Goal: Information Seeking & Learning: Learn about a topic

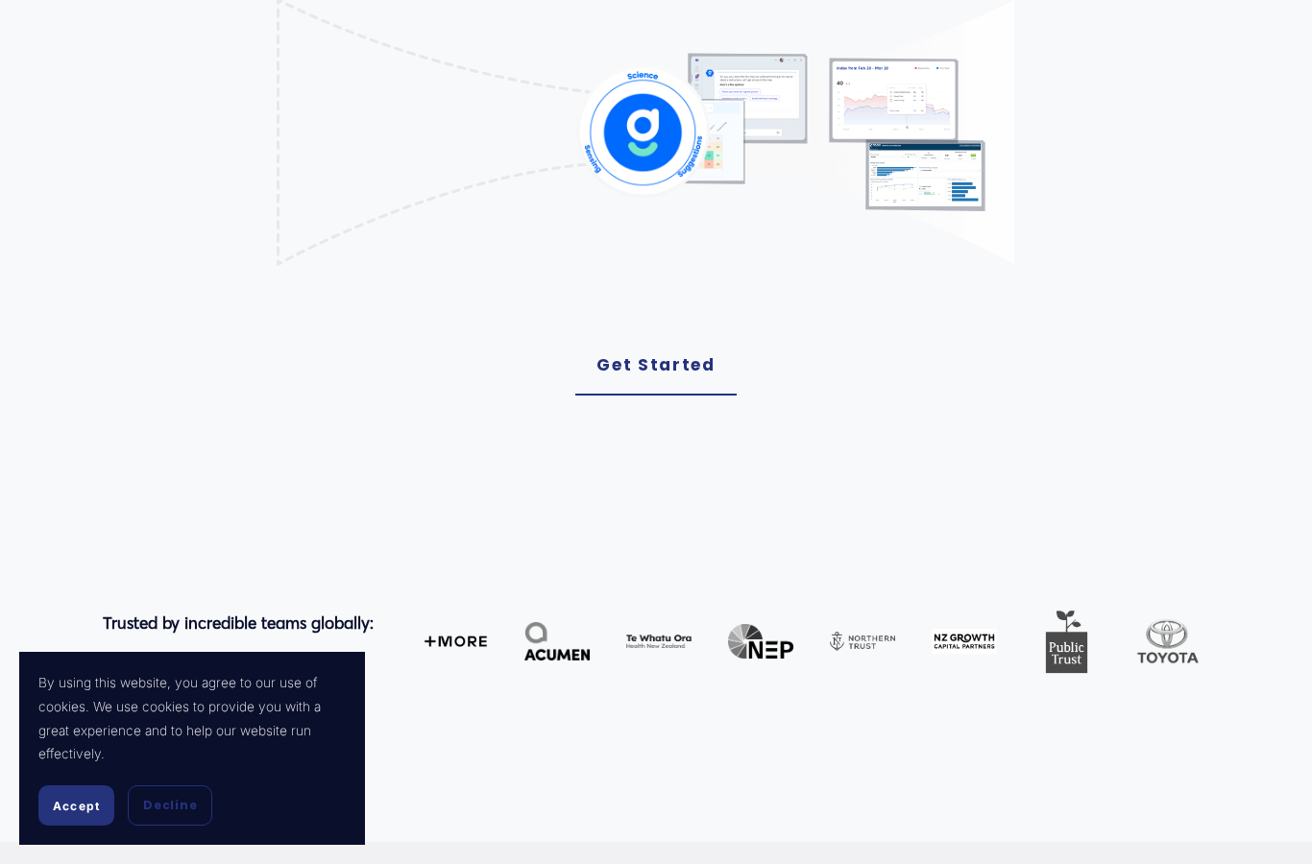
scroll to position [597, 0]
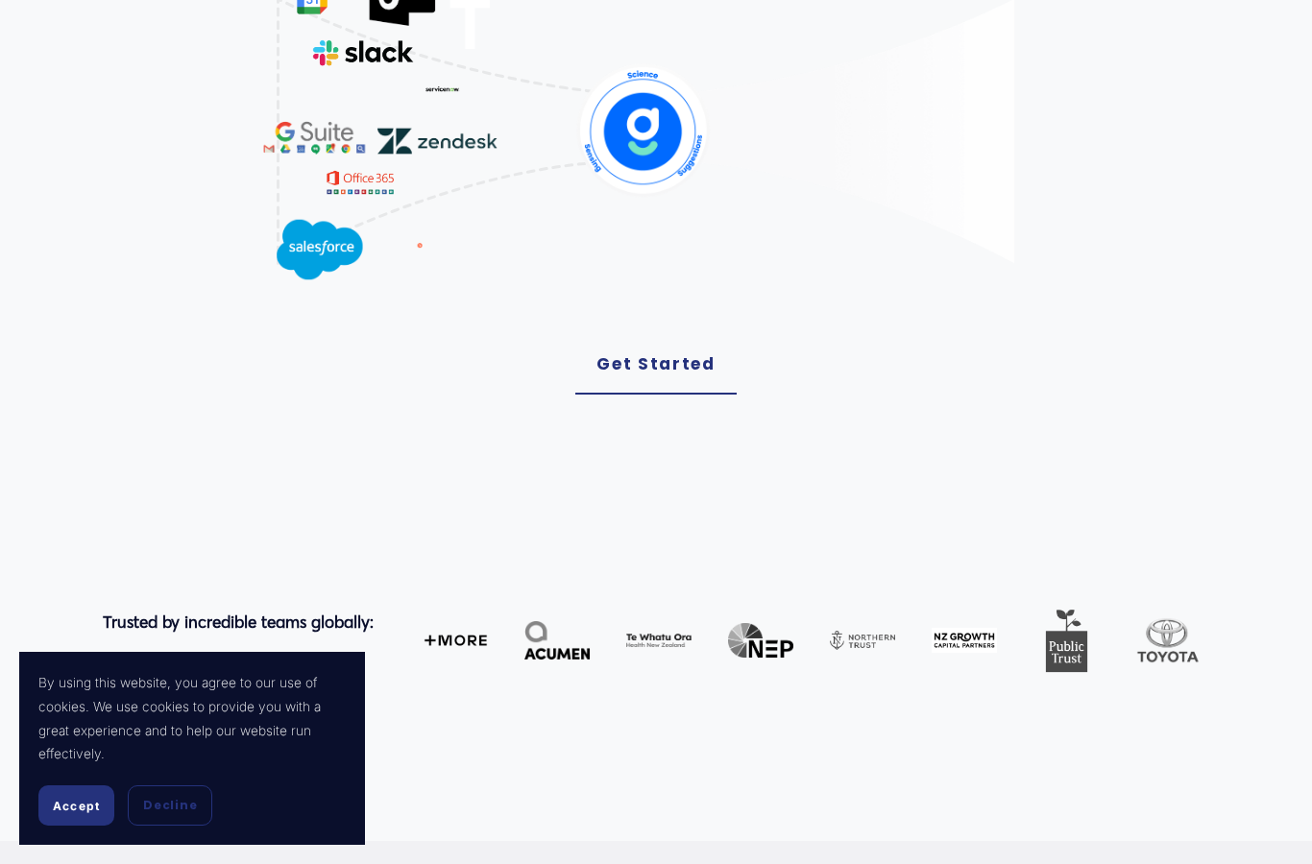
click at [222, 826] on div "Accept Decline" at bounding box center [191, 806] width 307 height 40
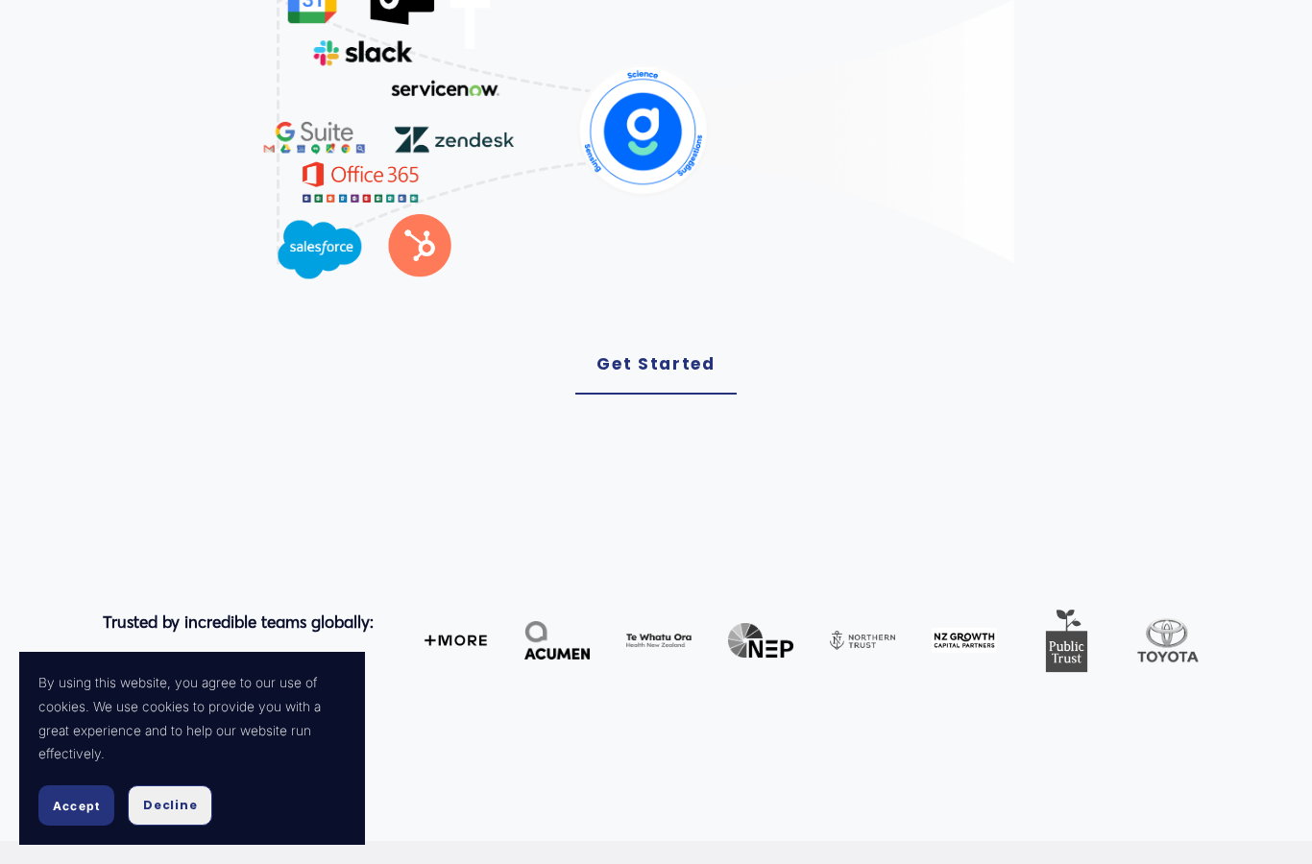
click at [187, 814] on span "Decline" at bounding box center [170, 805] width 54 height 17
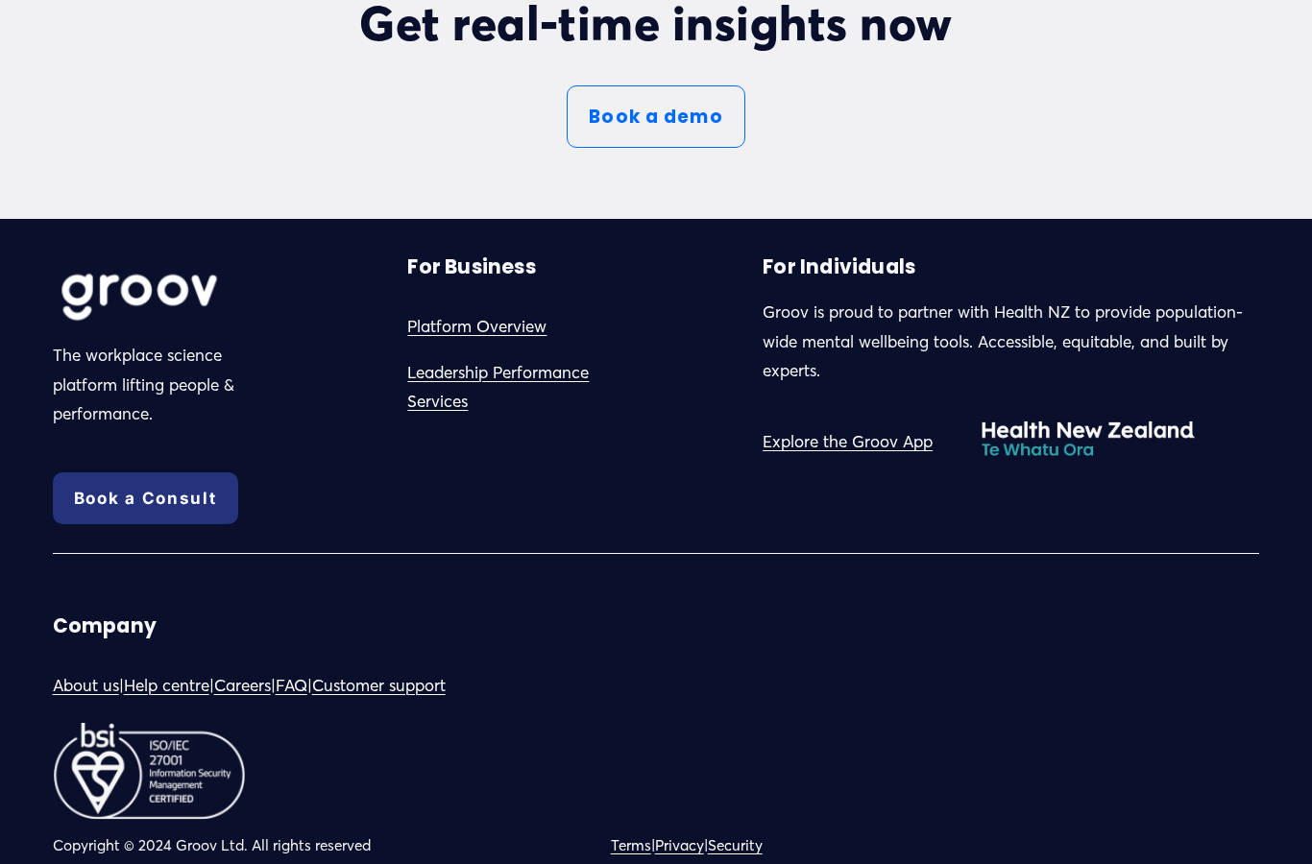
scroll to position [10100, 0]
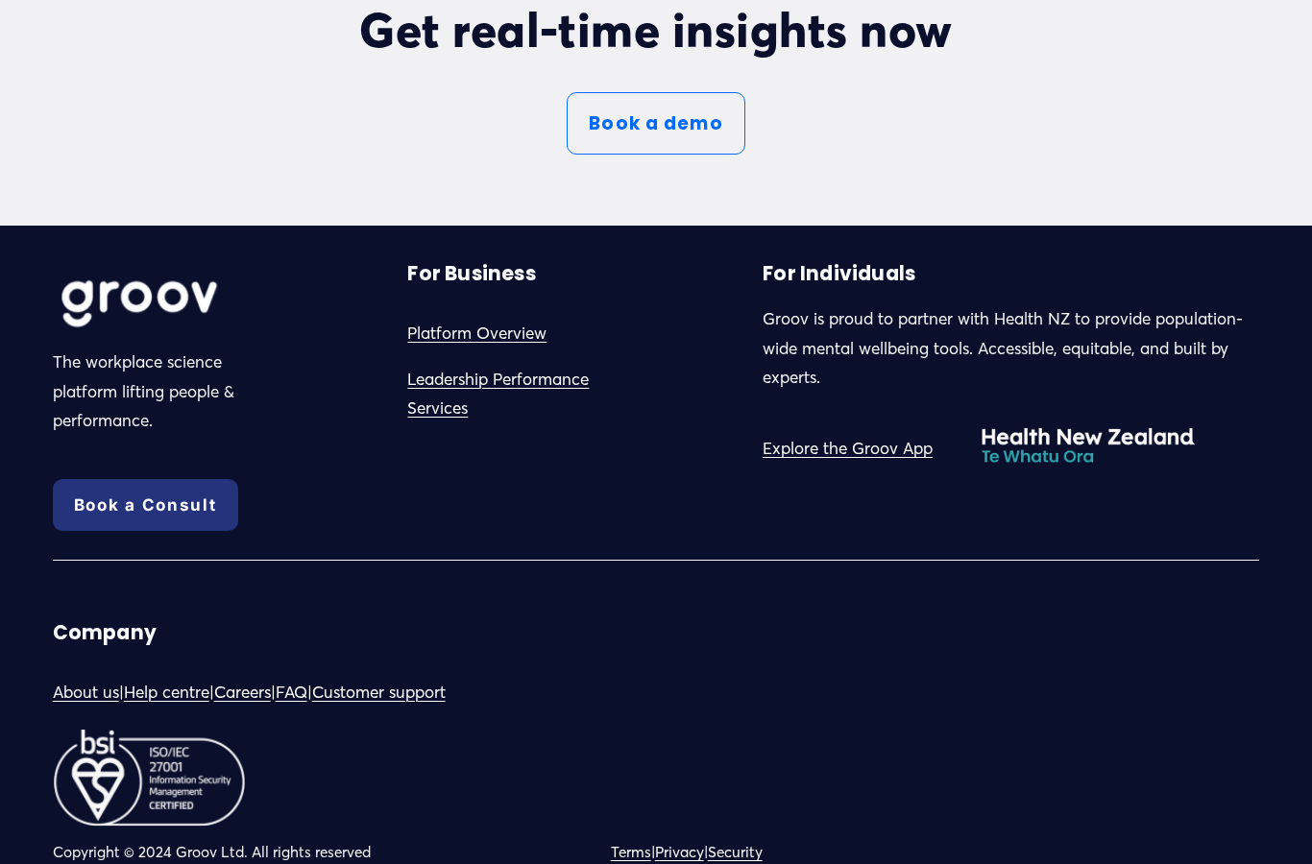
click at [110, 708] on link "About us" at bounding box center [86, 693] width 66 height 30
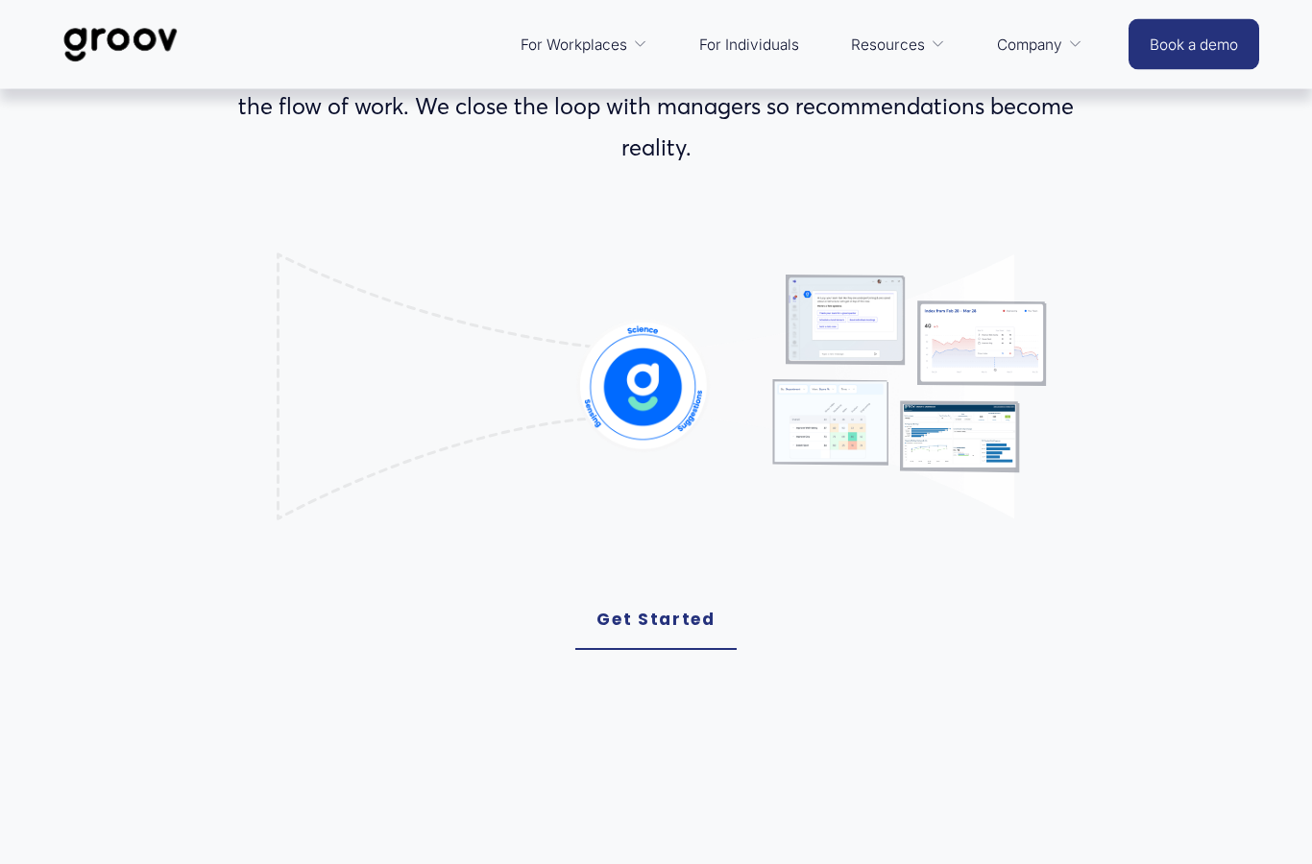
scroll to position [0, 0]
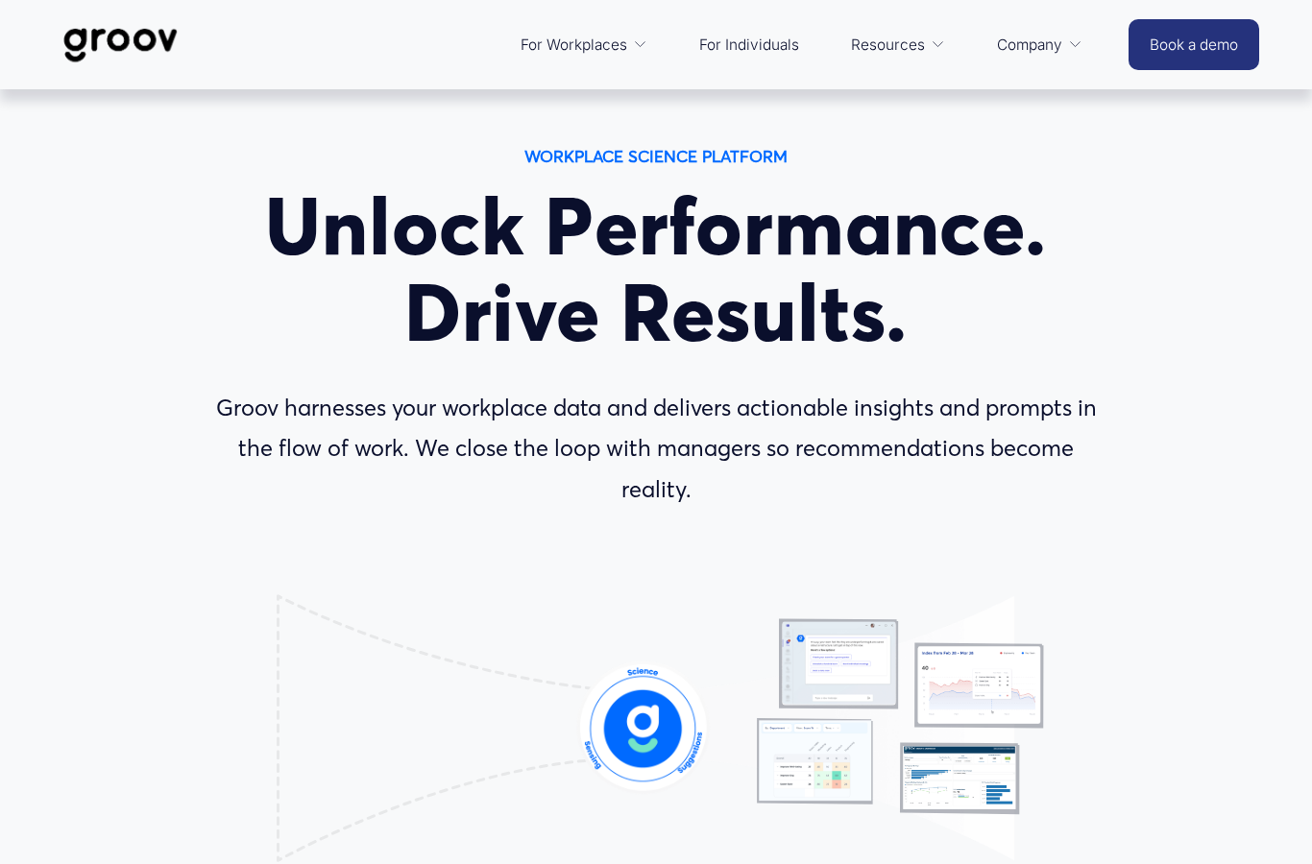
click at [755, 51] on link "For Individuals" at bounding box center [749, 45] width 119 height 46
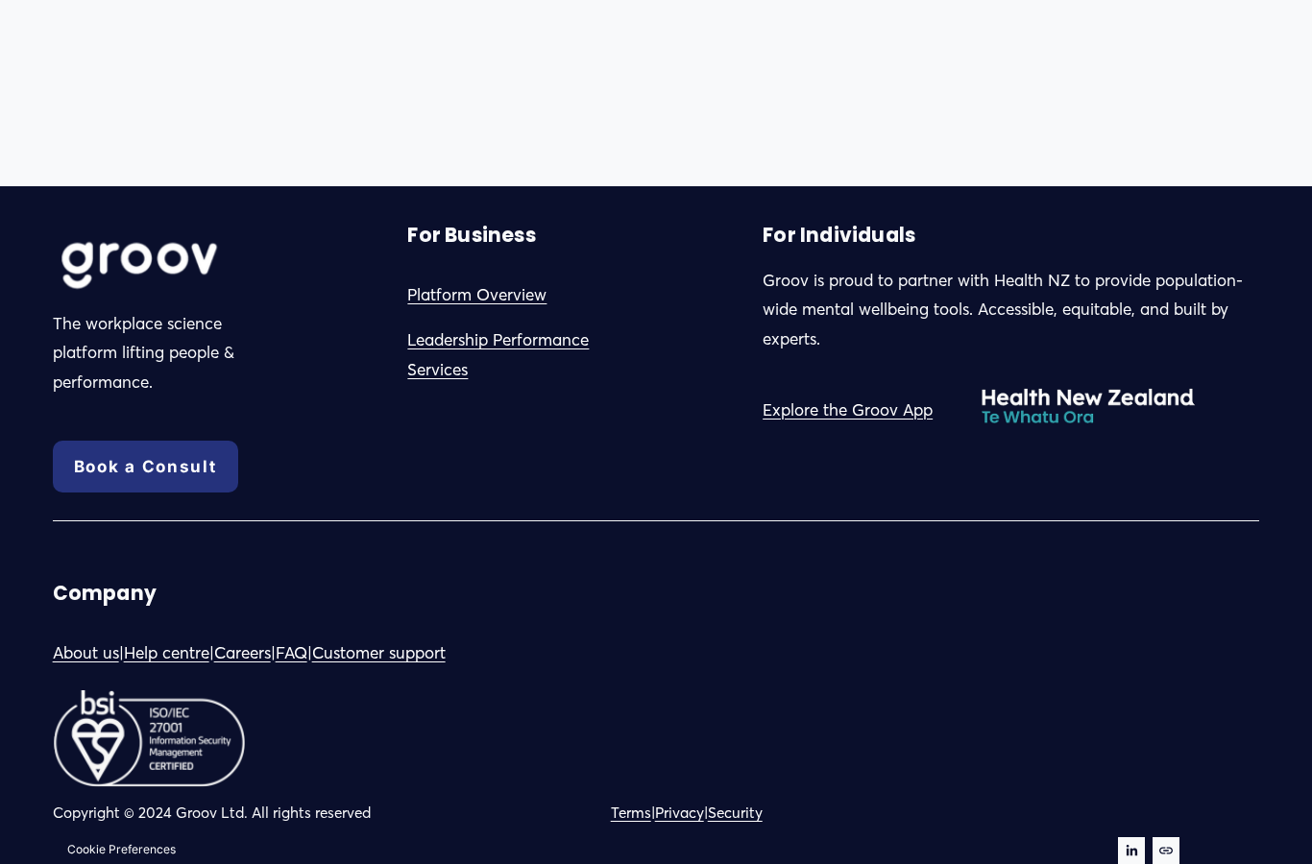
scroll to position [1873, 0]
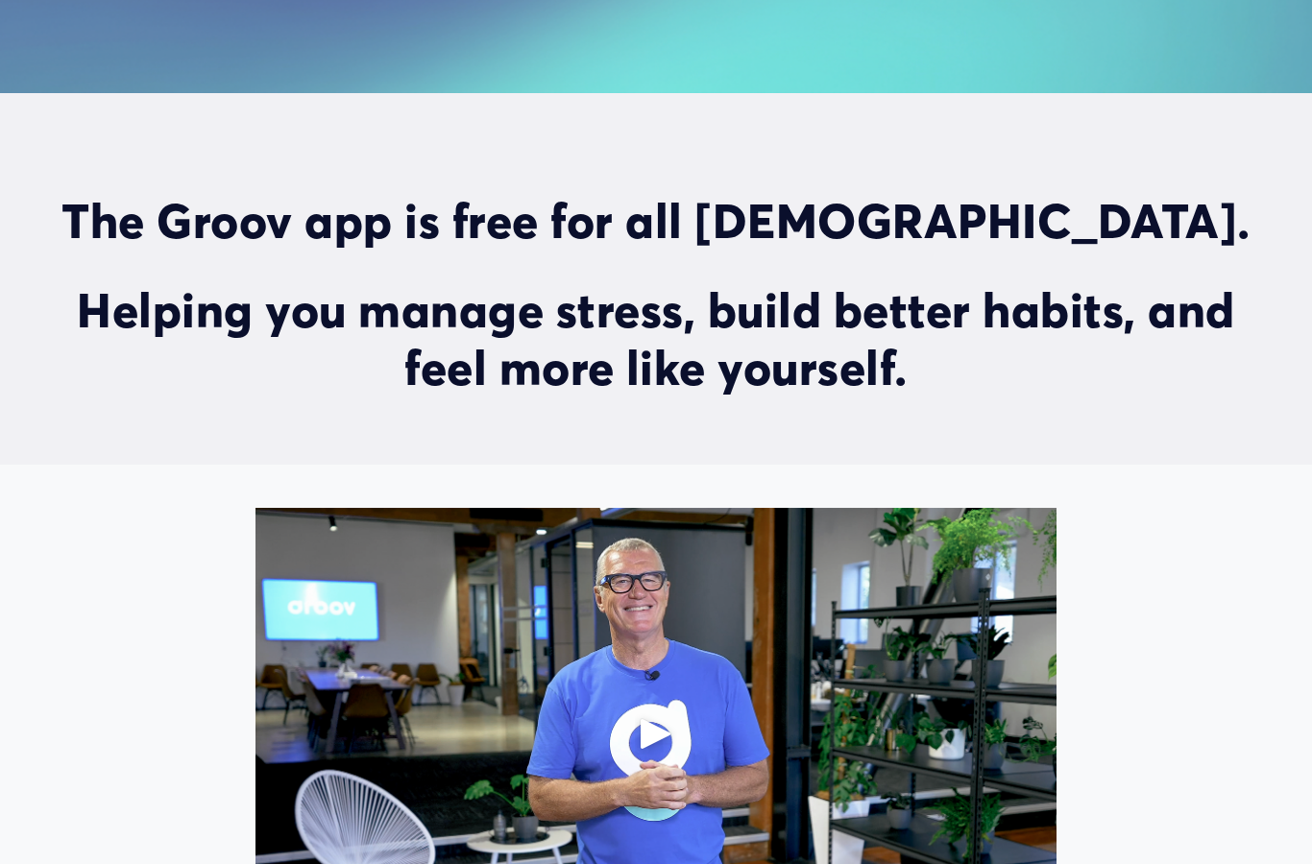
scroll to position [785, 0]
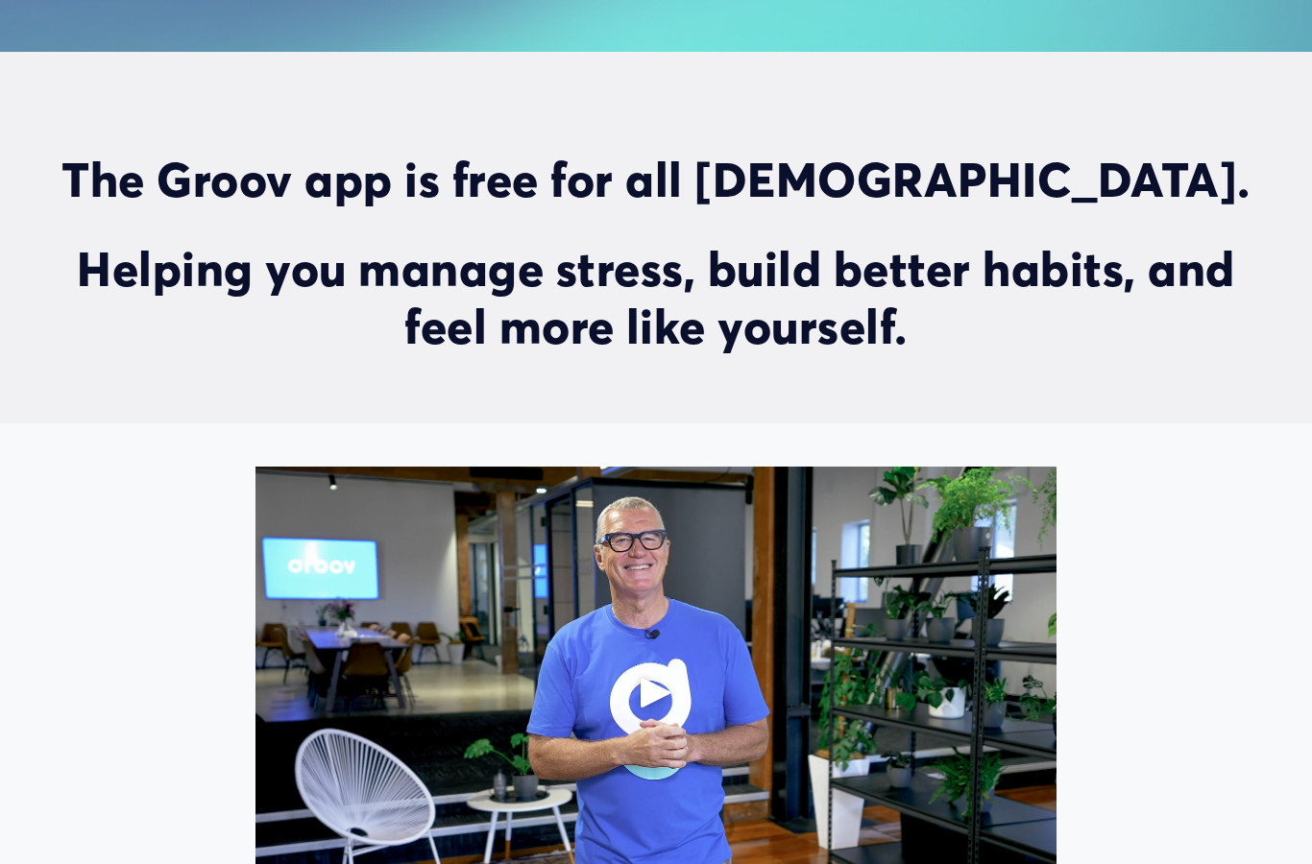
click at [685, 196] on h2 "The Groov app is free for all [DEMOGRAPHIC_DATA]." at bounding box center [656, 181] width 1207 height 58
click at [685, 196] on h2 "The Groov app is free for all New Zealanders." at bounding box center [656, 181] width 1207 height 58
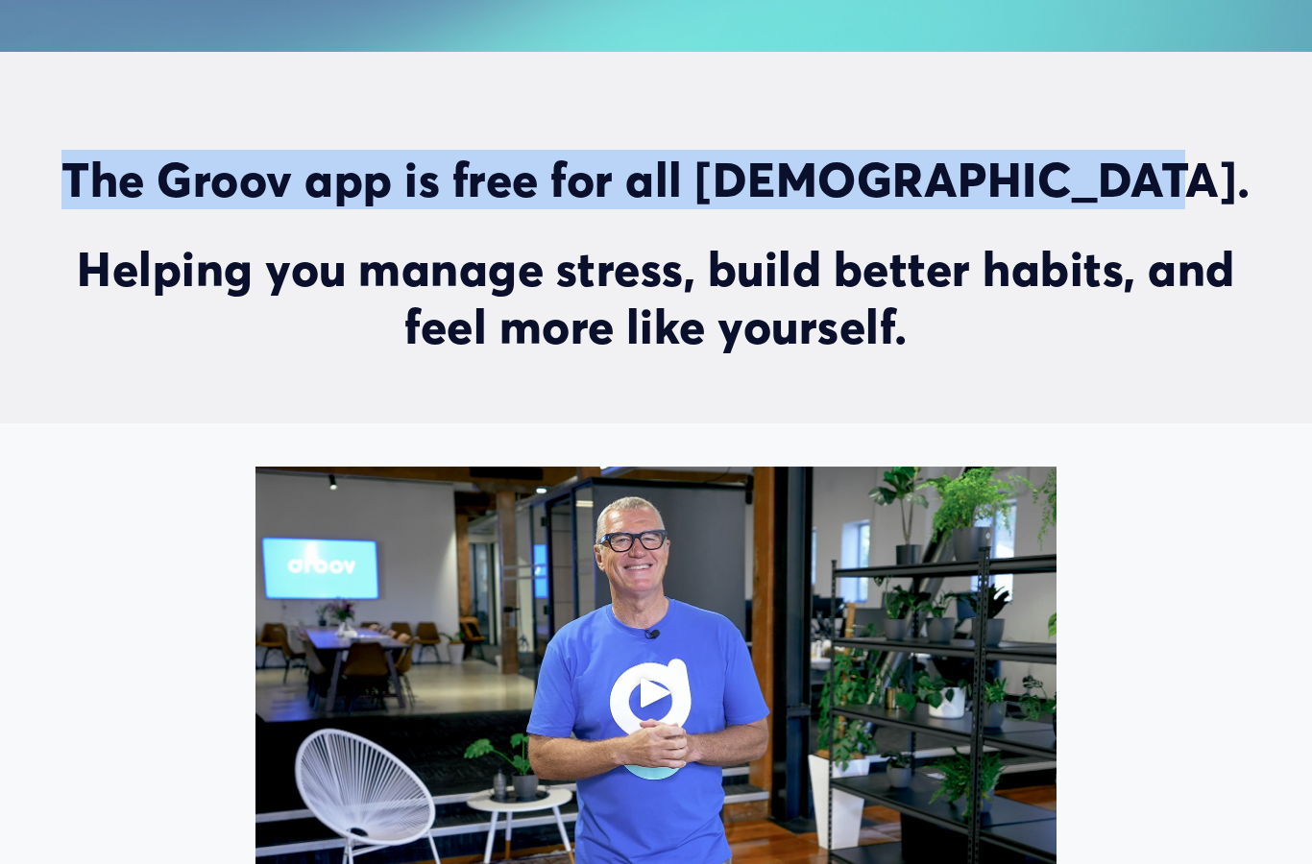
click at [642, 288] on h2 "Helping you manage stress, build better habits, and feel more like yourself." at bounding box center [656, 298] width 1207 height 114
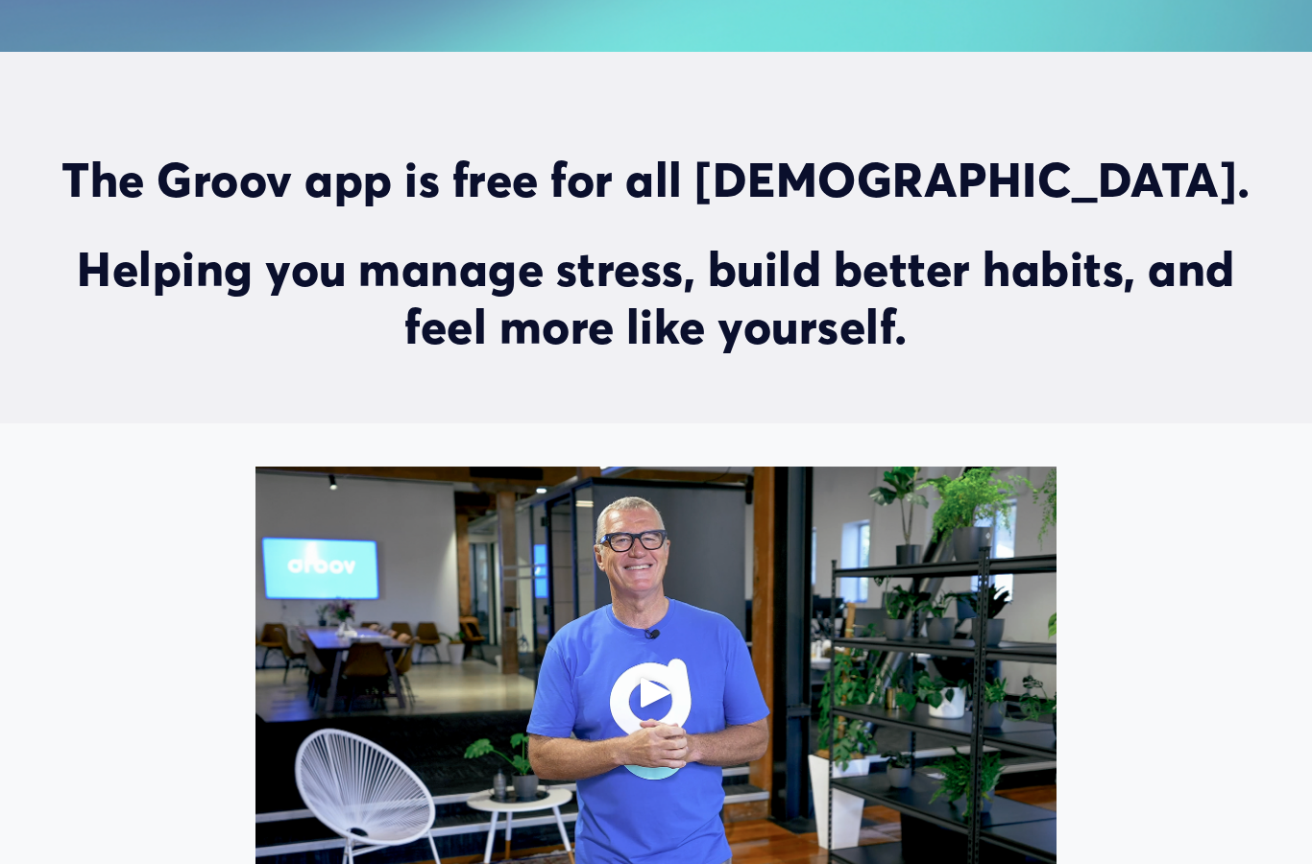
click at [642, 288] on h2 "Helping you manage stress, build better habits, and feel more like yourself." at bounding box center [656, 298] width 1207 height 114
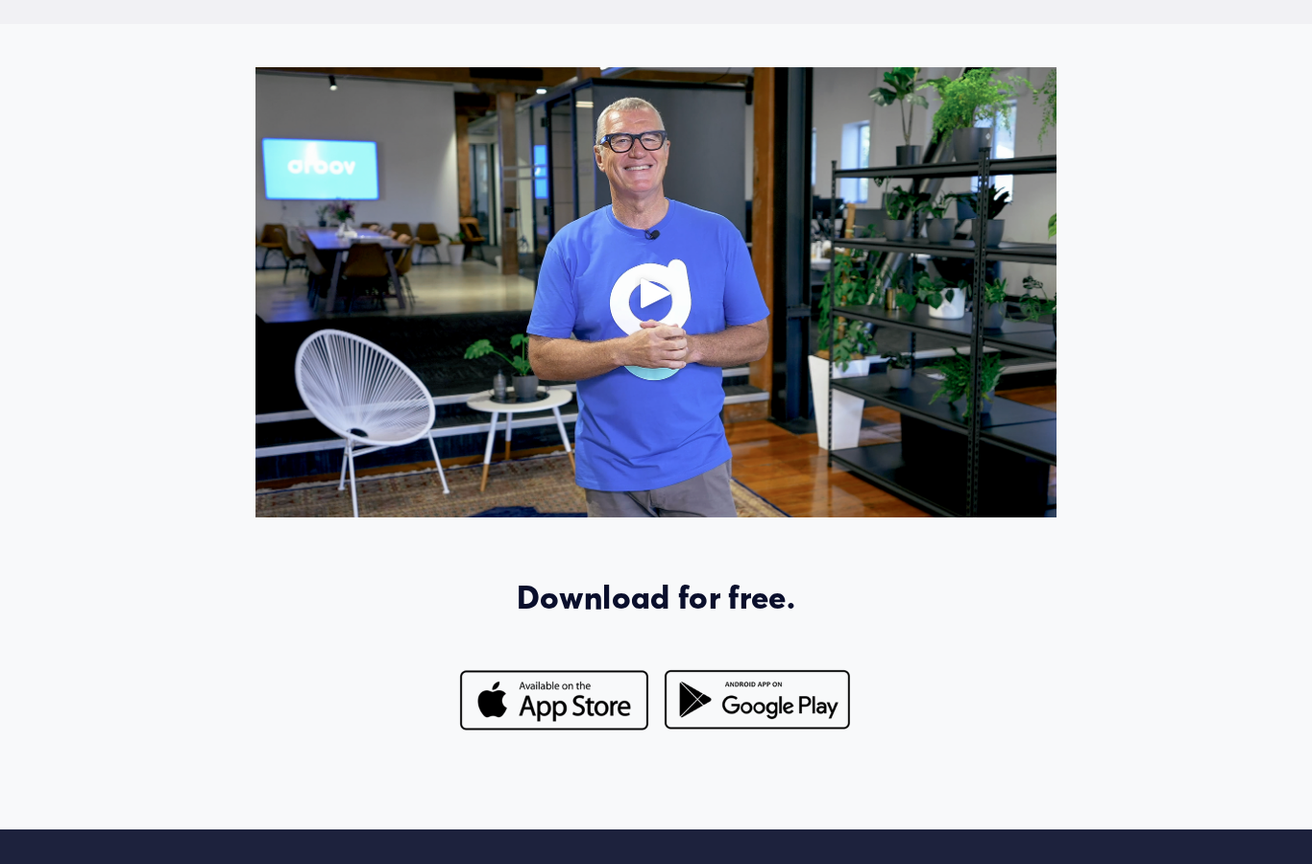
scroll to position [1938, 0]
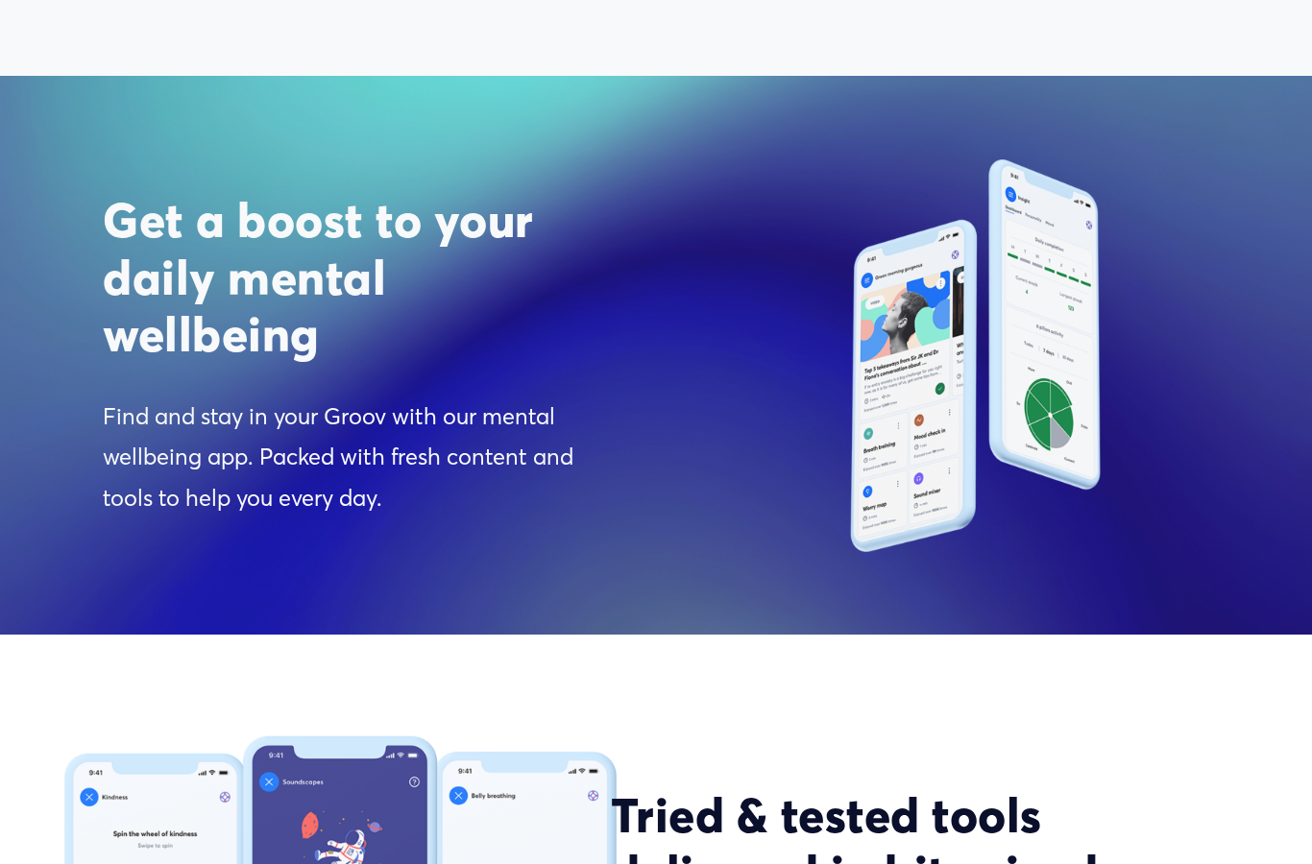
click at [642, 288] on div "Get a boost to your daily mental wellbeing Find and stay in your Groov with our…" at bounding box center [656, 355] width 1312 height 472
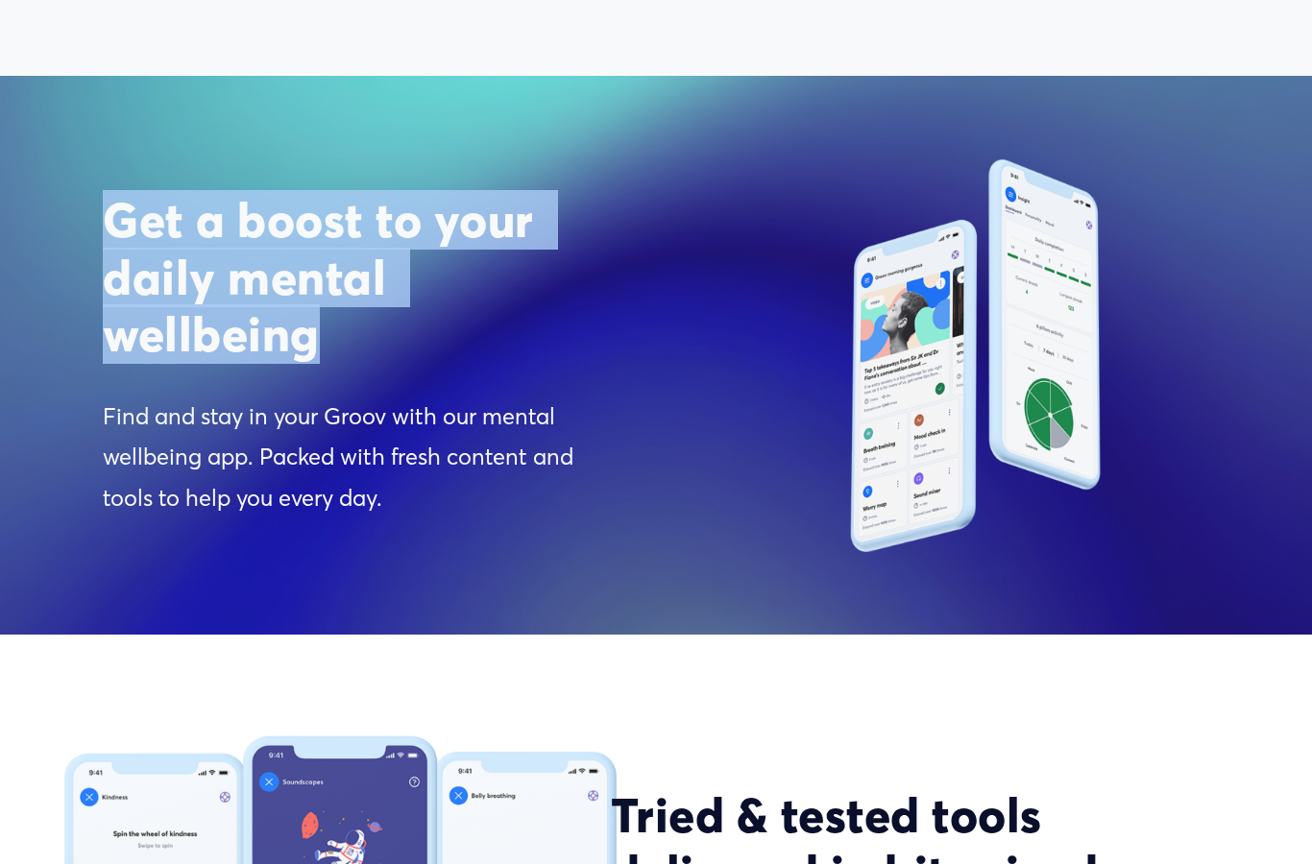
click at [642, 288] on div "Get a boost to your daily mental wellbeing Find and stay in your Groov with our…" at bounding box center [656, 355] width 1312 height 472
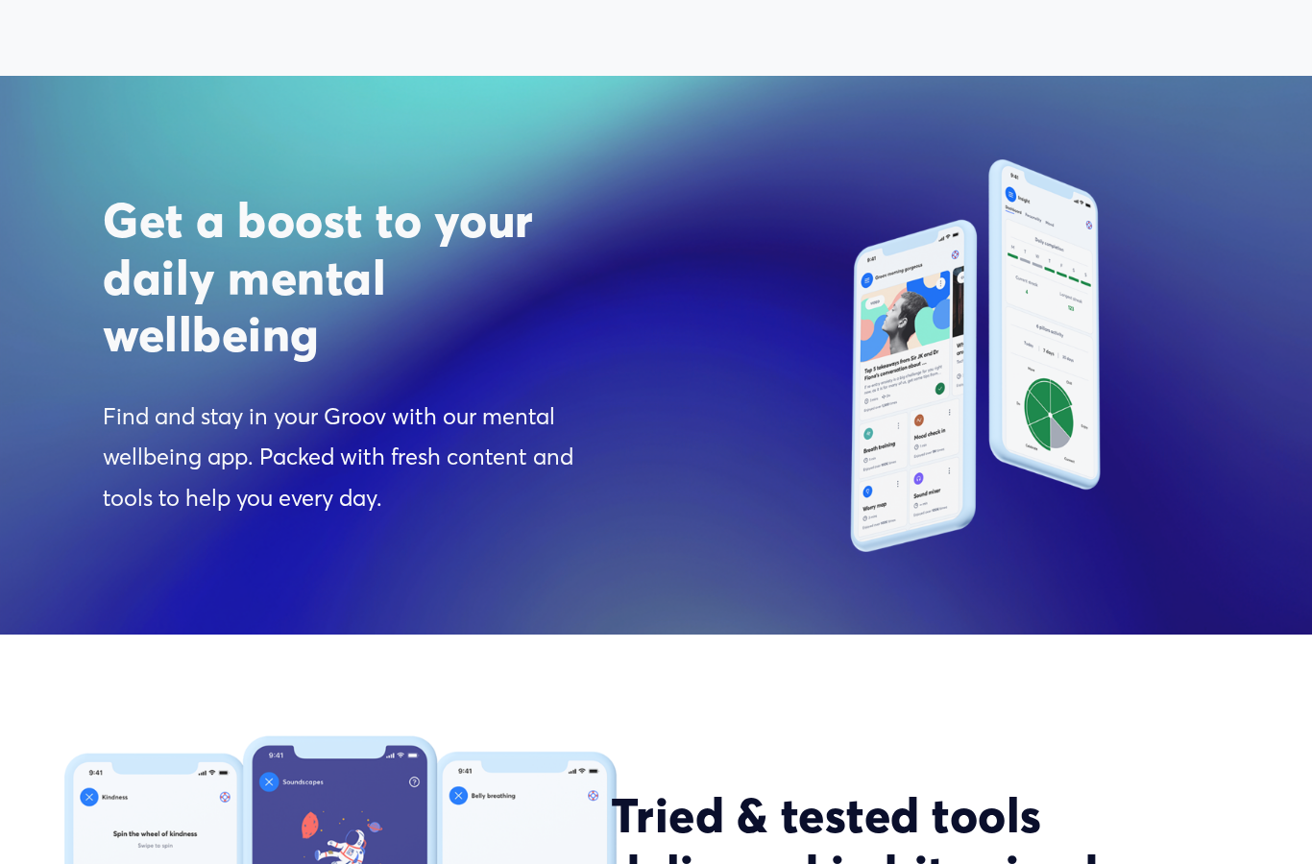
scroll to position [2015, 0]
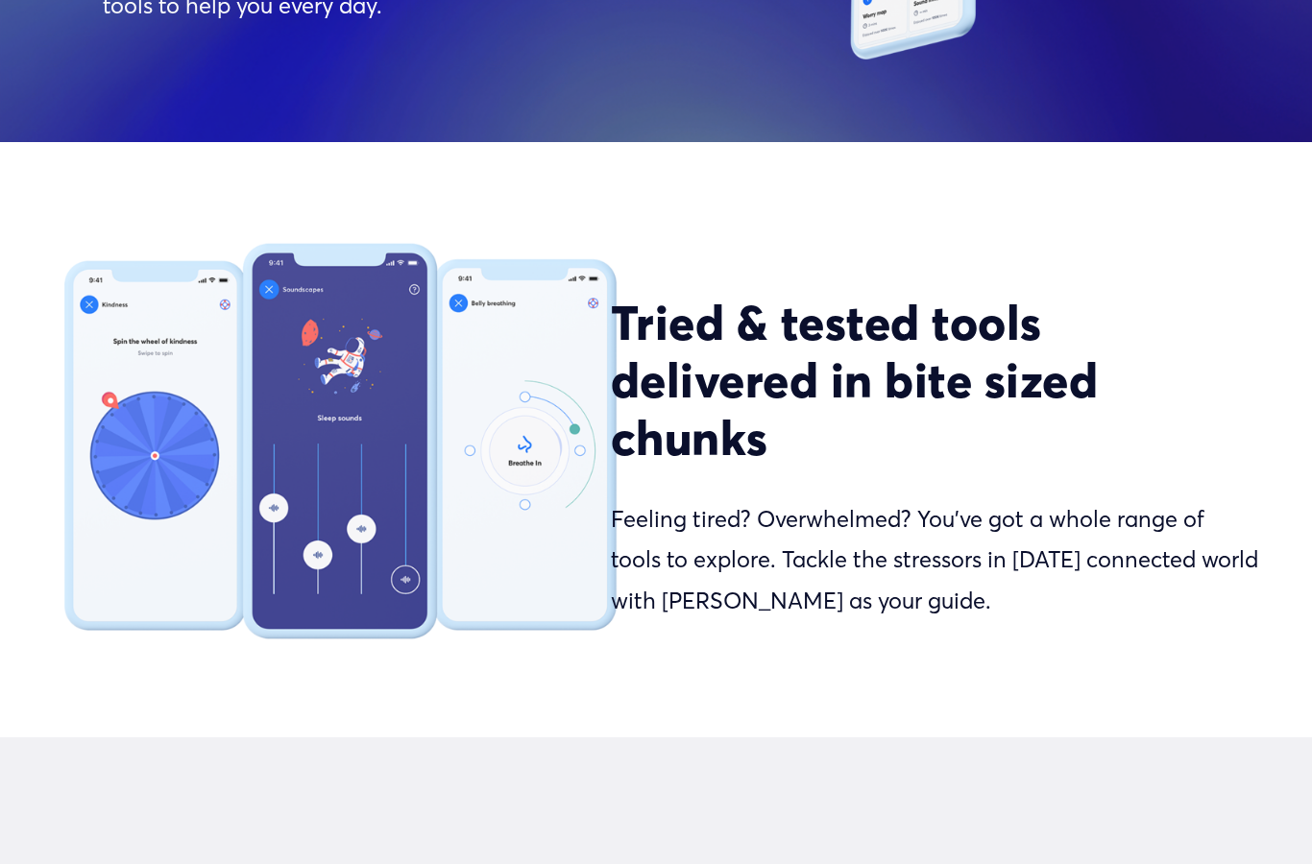
click at [670, 410] on strong "Tried & tested tools delivered in bite sized chunks" at bounding box center [860, 381] width 499 height 174
click at [670, 410] on strong "Tried & tested tools delivered in bite sized chunks" at bounding box center [860, 380] width 499 height 174
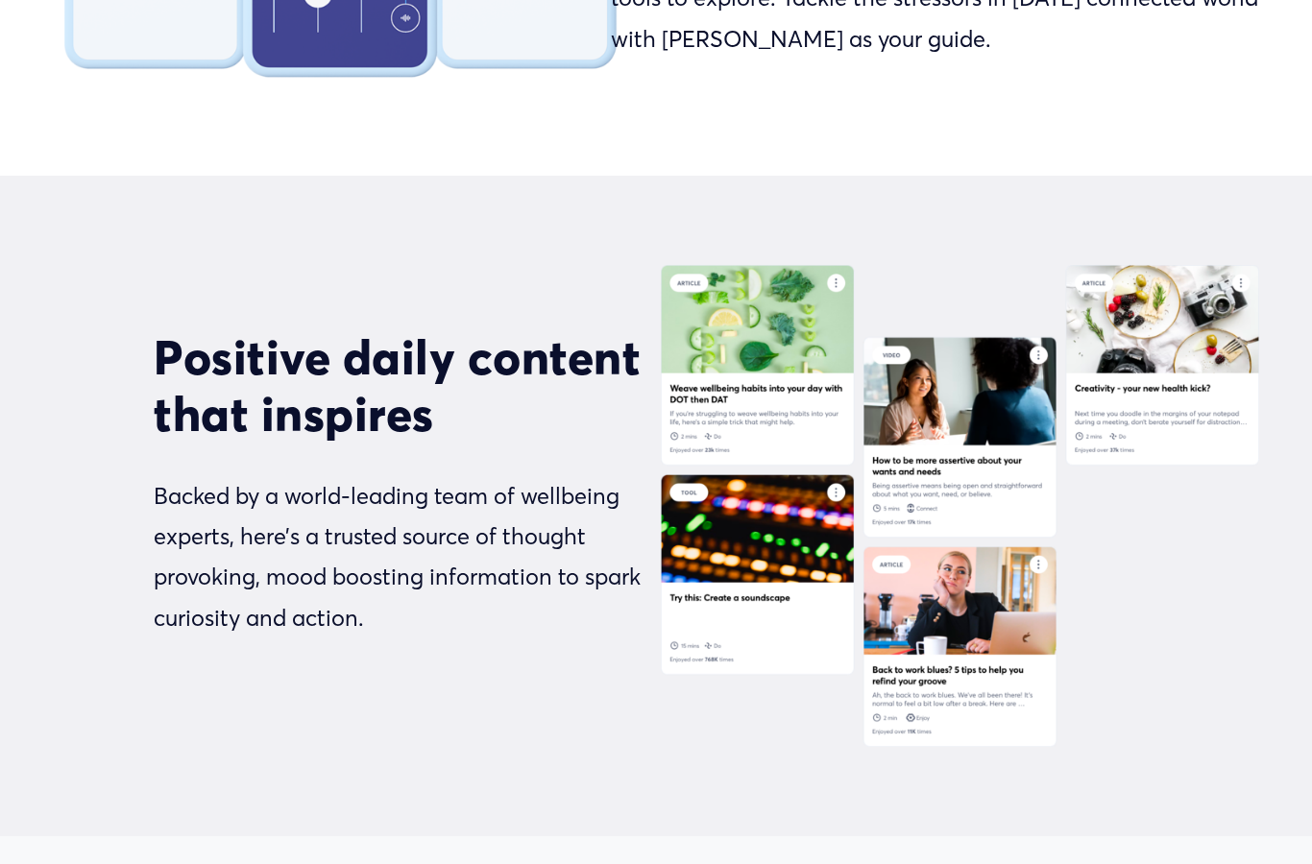
click at [670, 411] on div at bounding box center [960, 506] width 598 height 483
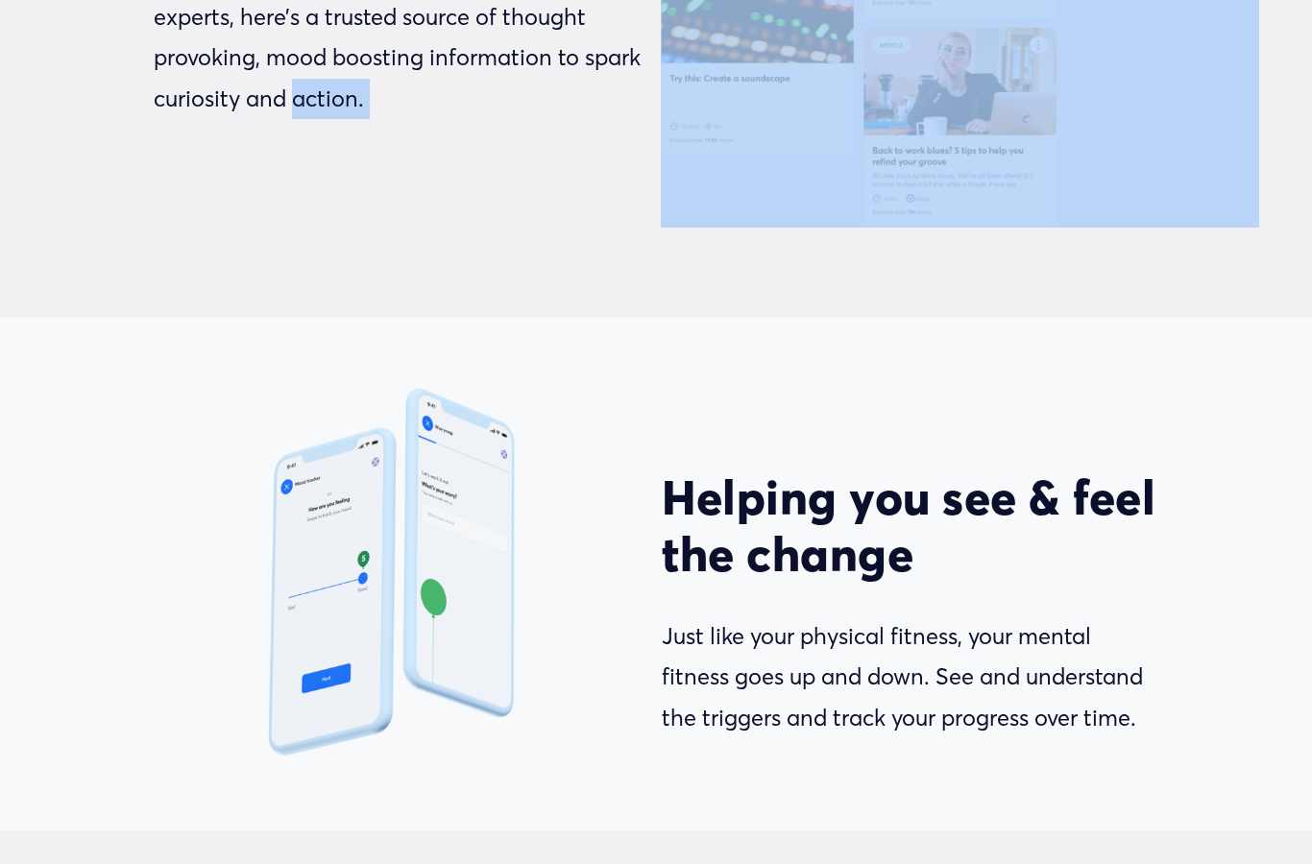
scroll to position [4146, 0]
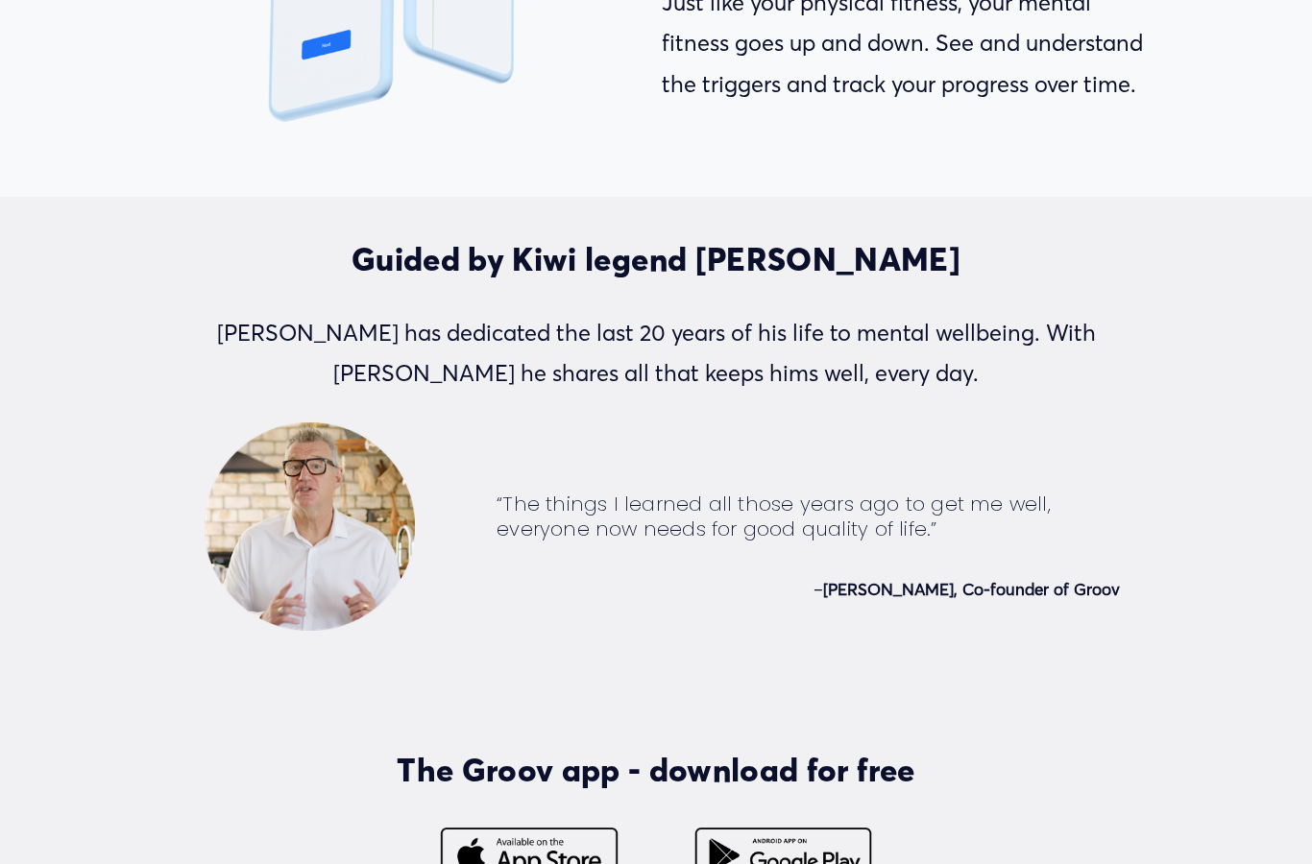
click at [665, 412] on div "Guided by Kiwi legend Sir John Kirwan JK has dedicated the last 20 years of his…" at bounding box center [656, 326] width 903 height 172
click at [669, 394] on p "JK has dedicated the last 20 years of his life to mental wellbeing. With Groov …" at bounding box center [656, 354] width 903 height 82
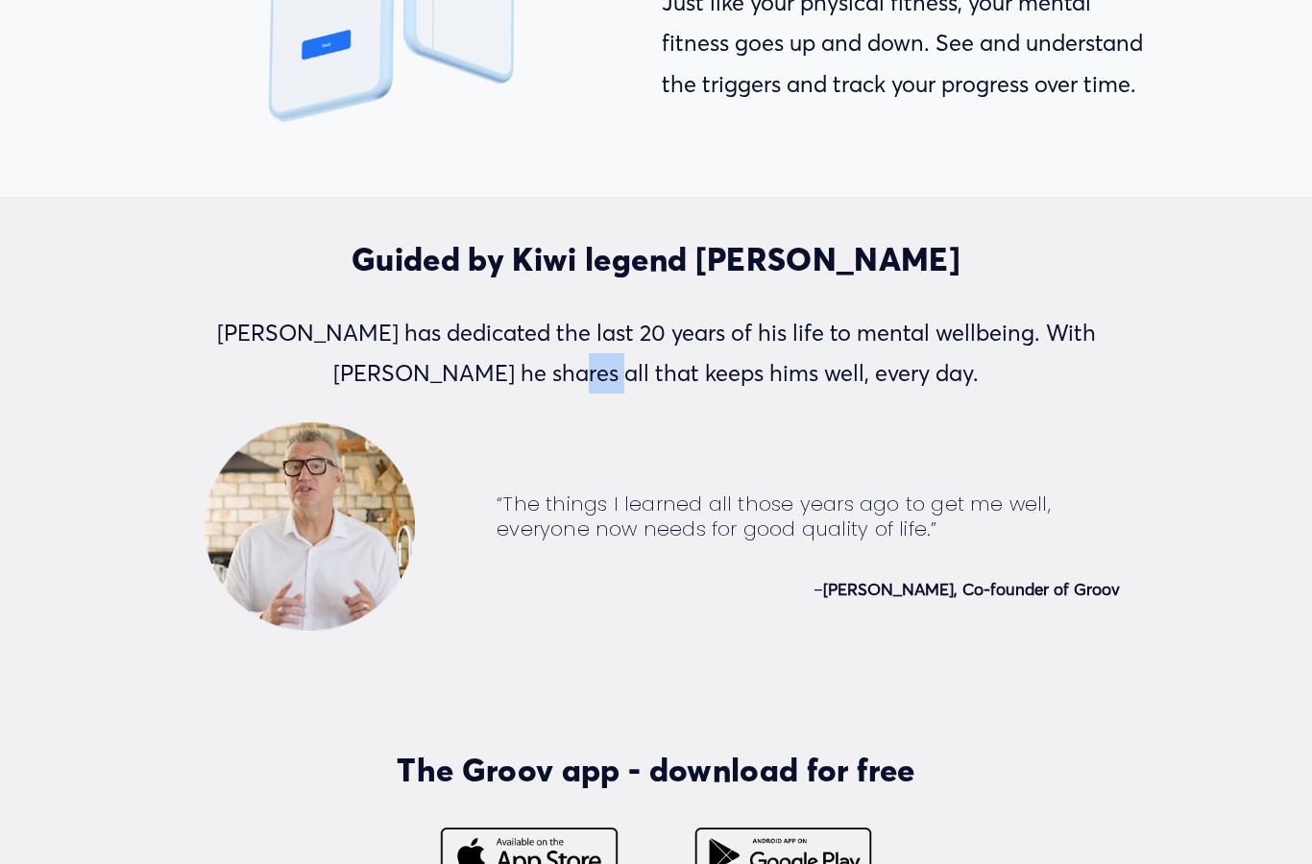
click at [669, 394] on p "JK has dedicated the last 20 years of his life to mental wellbeing. With Groov …" at bounding box center [656, 354] width 903 height 82
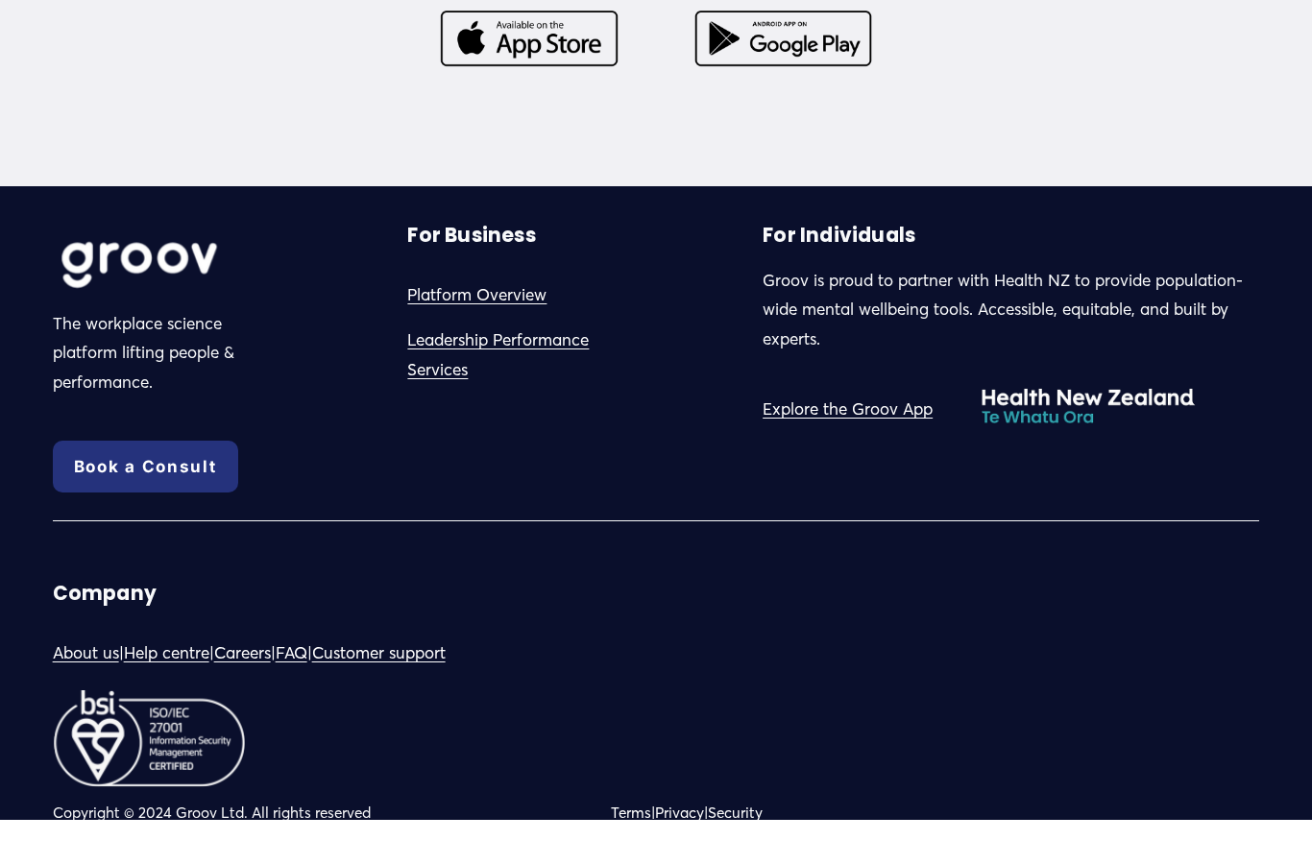
scroll to position [4910, 0]
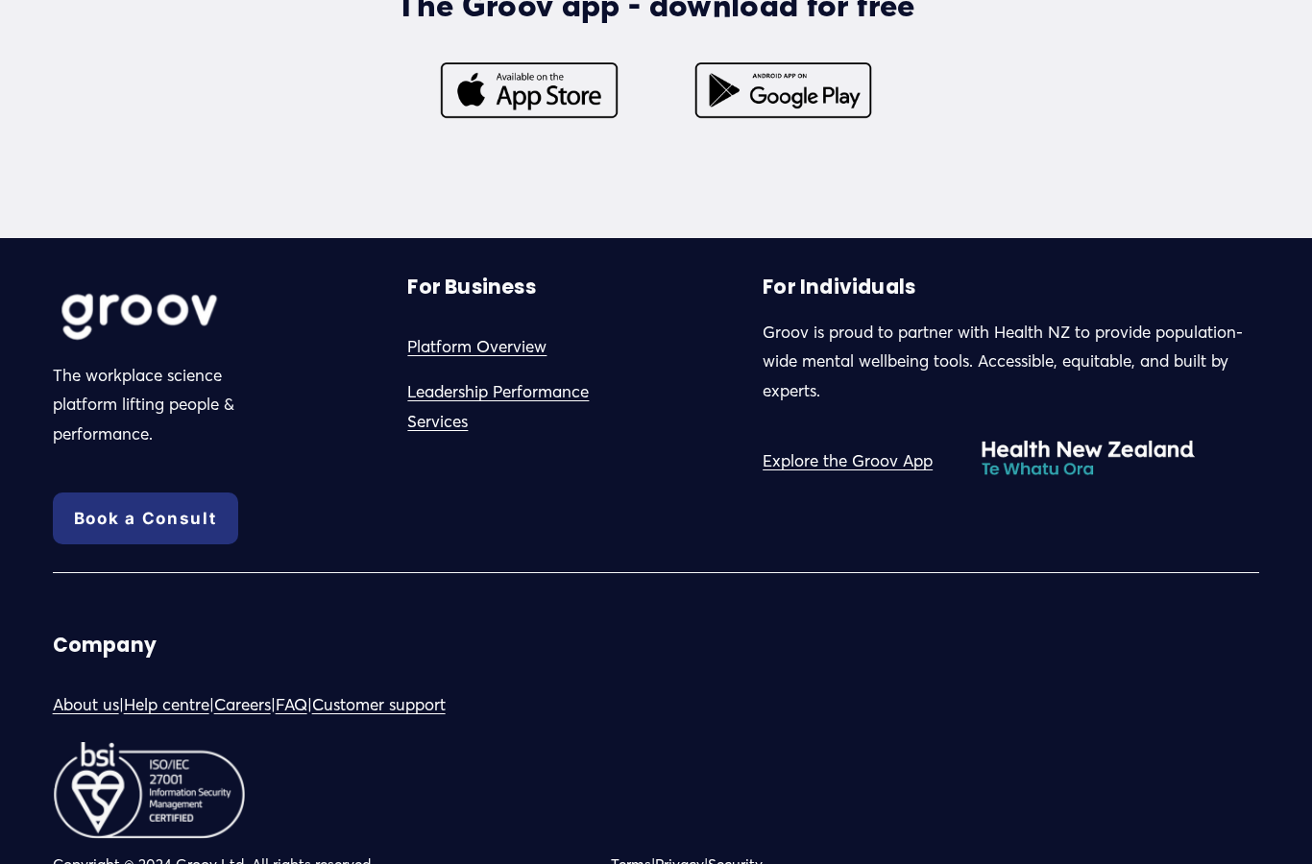
click at [248, 721] on link "Careers" at bounding box center [242, 706] width 57 height 30
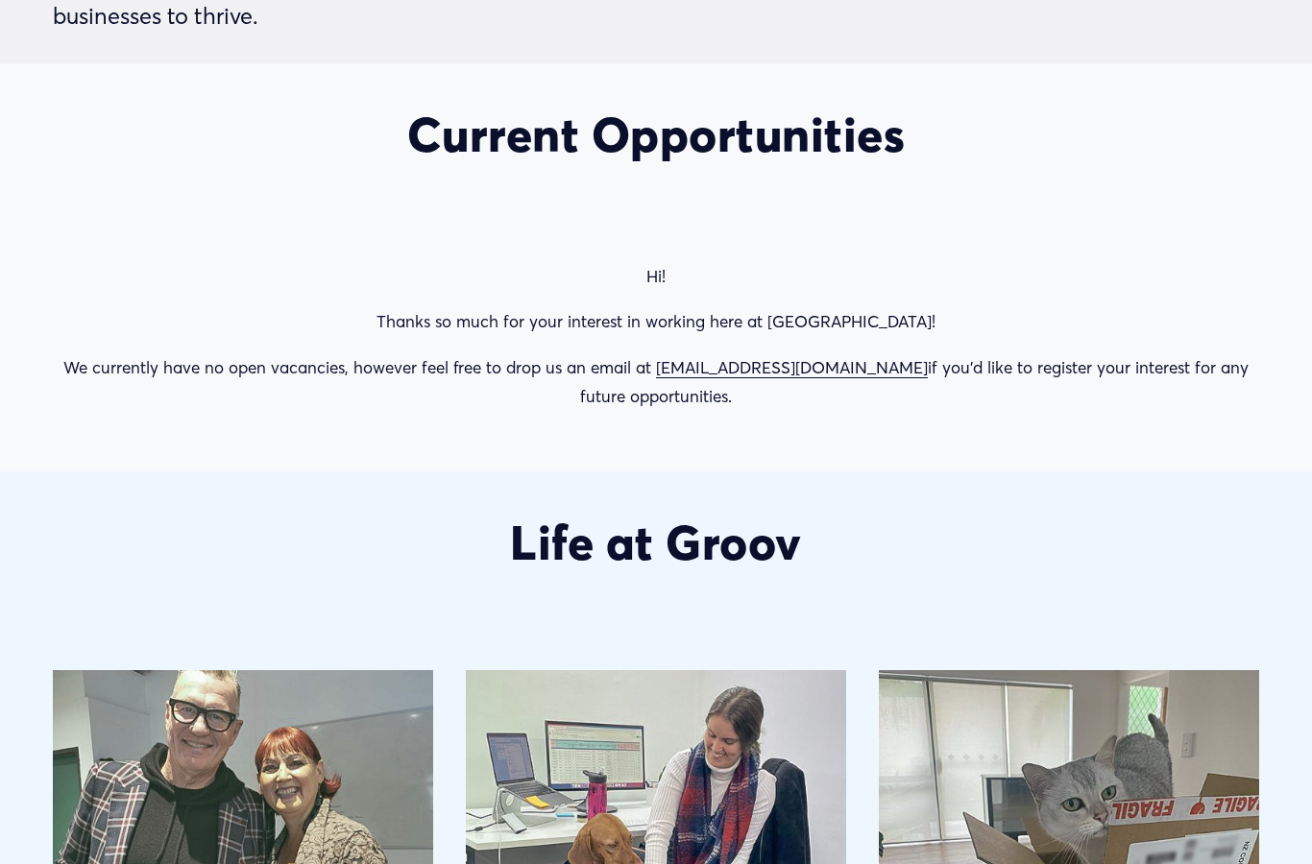
scroll to position [804, 0]
click at [667, 428] on div "Hi! Thanks so much for your interest in working here at Groov! We currently hav…" at bounding box center [656, 337] width 1240 height 182
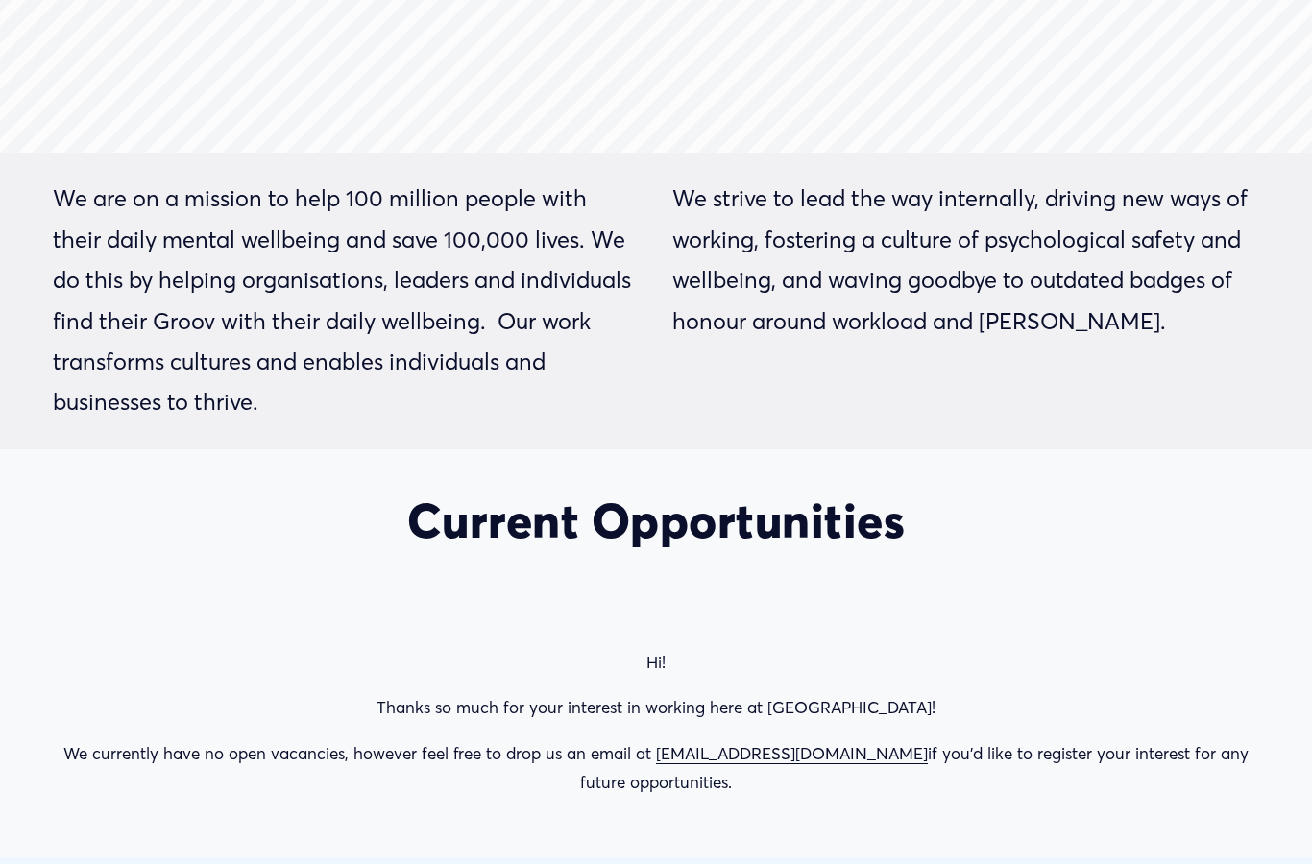
scroll to position [418, 0]
